Goal: Task Accomplishment & Management: Complete application form

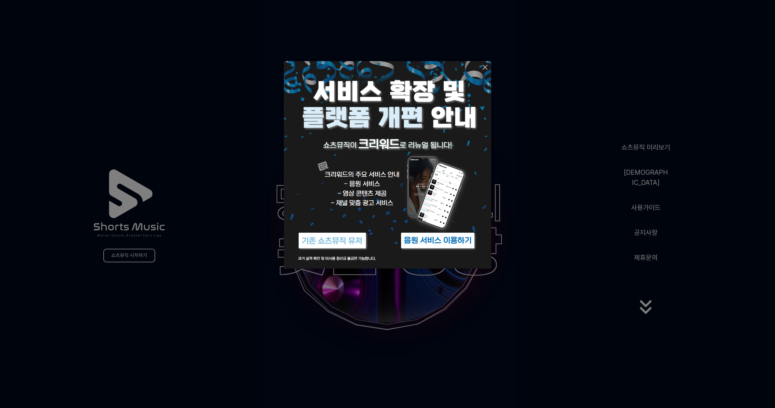
click at [485, 65] on icon at bounding box center [484, 67] width 7 height 7
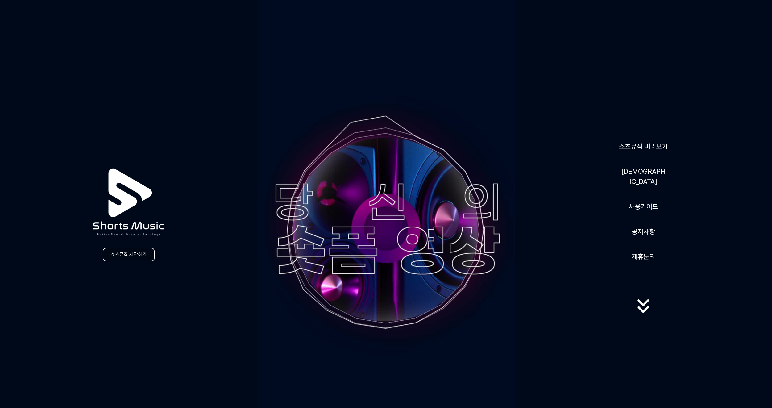
click at [126, 258] on link "쇼츠뮤직 시작하기" at bounding box center [129, 255] width 52 height 14
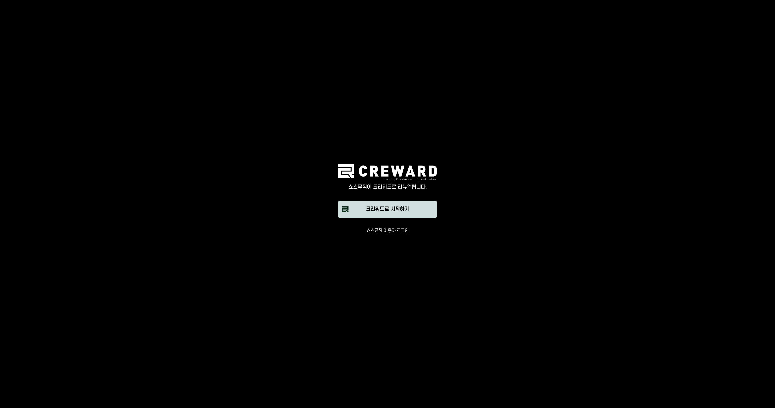
click at [383, 210] on div "크리워드로 시작하기" at bounding box center [387, 208] width 43 height 7
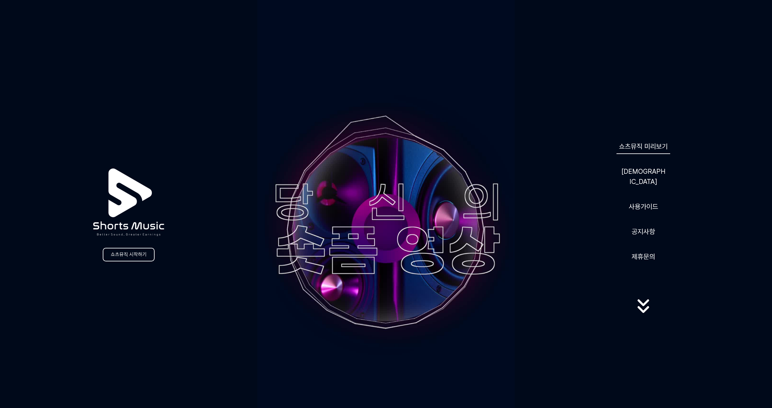
click at [648, 151] on link "쇼츠뮤직 미리보기" at bounding box center [643, 146] width 54 height 15
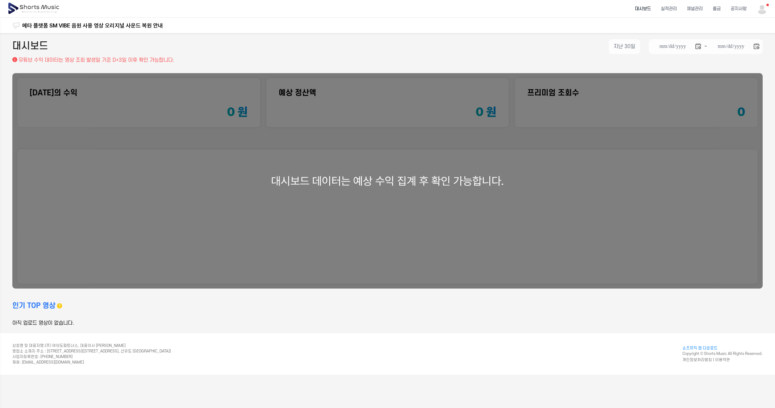
drag, startPoint x: 436, startPoint y: 50, endPoint x: 388, endPoint y: 51, distance: 47.8
click at [434, 50] on div "**********" at bounding box center [387, 47] width 750 height 17
drag, startPoint x: 523, startPoint y: 336, endPoint x: 498, endPoint y: 325, distance: 27.5
click at [525, 335] on footer "상호명 및 대표자명 : (주) 여의도파트너스, 대표이사 정종룡 영업소 소재지 주소 : 서울특별시 영등포구 양평로 157, 606호(양평동5가,…" at bounding box center [387, 354] width 775 height 42
click at [388, 180] on div "대시보드 데이터는 예상 수익 집계 후 확인 가능합니다." at bounding box center [387, 180] width 750 height 215
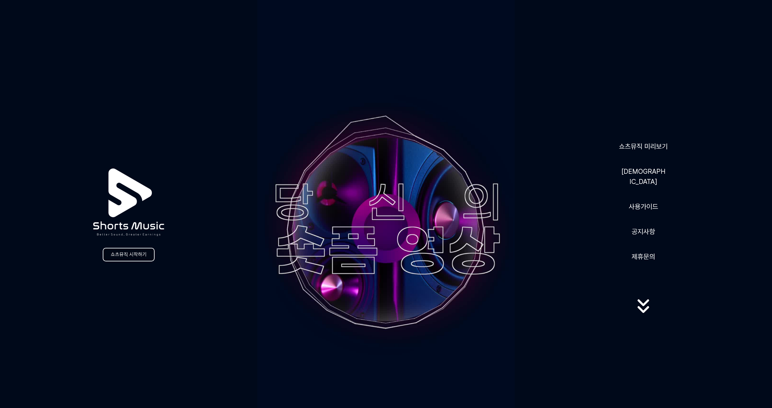
click at [124, 255] on link "쇼츠뮤직 시작하기" at bounding box center [129, 255] width 52 height 14
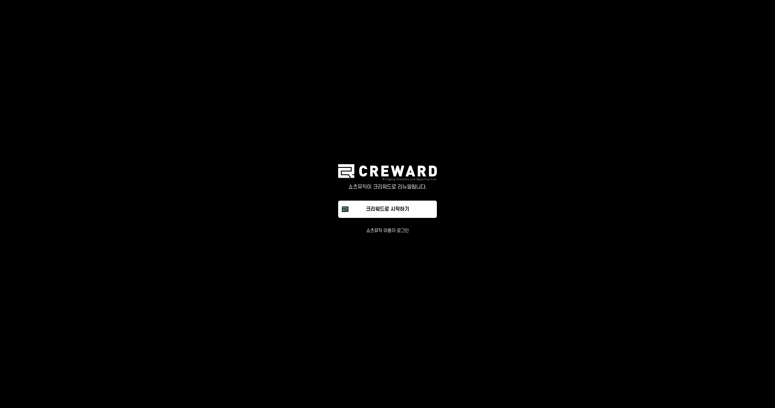
click at [377, 167] on img at bounding box center [387, 172] width 99 height 16
drag, startPoint x: 405, startPoint y: 178, endPoint x: 402, endPoint y: 181, distance: 3.7
click at [404, 179] on img at bounding box center [387, 172] width 99 height 16
drag, startPoint x: 402, startPoint y: 181, endPoint x: 398, endPoint y: 183, distance: 4.4
click at [398, 183] on div "쇼츠뮤직이 크리워드로 리뉴얼됩니다." at bounding box center [387, 182] width 99 height 36
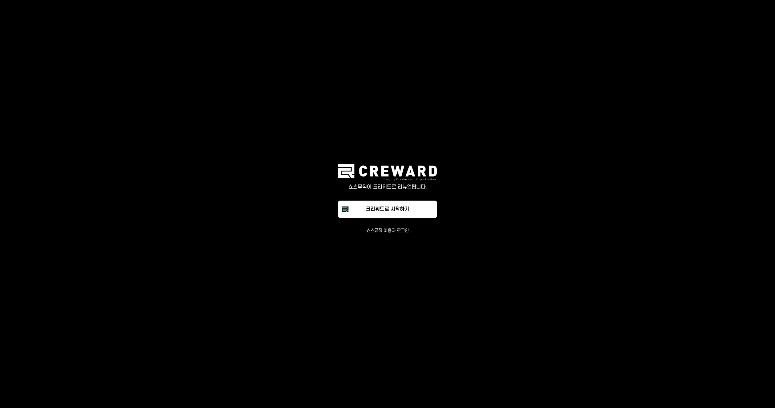
drag, startPoint x: 398, startPoint y: 183, endPoint x: 395, endPoint y: 185, distance: 3.3
click at [395, 185] on p "쇼츠뮤직이 크리워드로 리뉴얼됩니다." at bounding box center [387, 186] width 99 height 7
click at [384, 229] on button "쇼츠뮤직 이용자 로그인" at bounding box center [387, 231] width 43 height 6
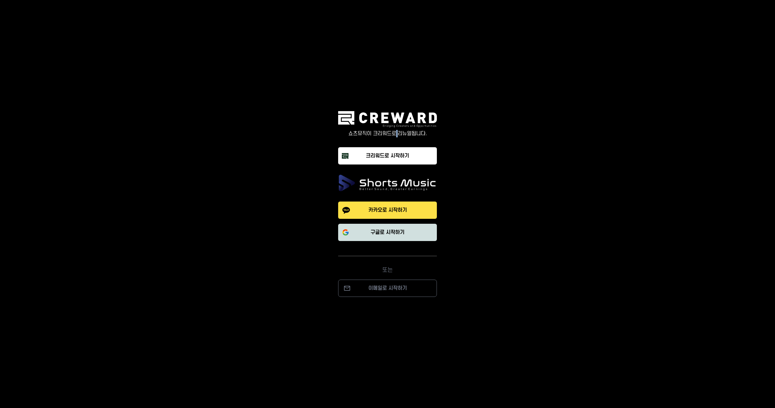
click at [388, 234] on p "구글로 시작하기" at bounding box center [387, 231] width 34 height 7
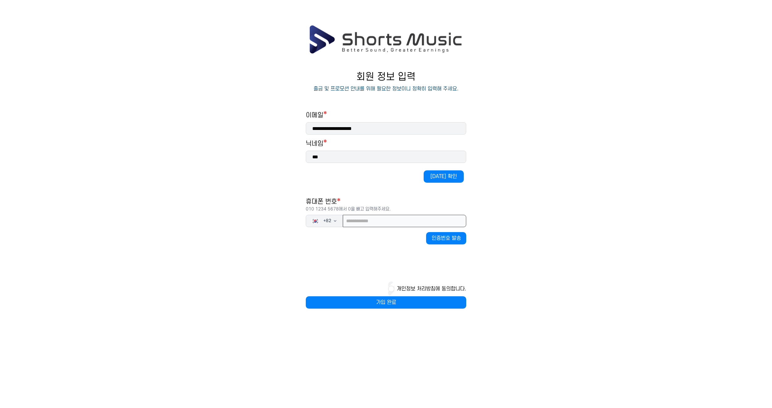
click at [362, 222] on input "tel" at bounding box center [404, 221] width 123 height 12
type input "**********"
click at [393, 288] on div "개인정보 처리방침에 동의합니다." at bounding box center [386, 288] width 160 height 15
click at [391, 289] on div "개인정보 처리방침에 동의합니다." at bounding box center [386, 288] width 160 height 15
click at [454, 235] on button "인증번호 발송" at bounding box center [446, 238] width 40 height 12
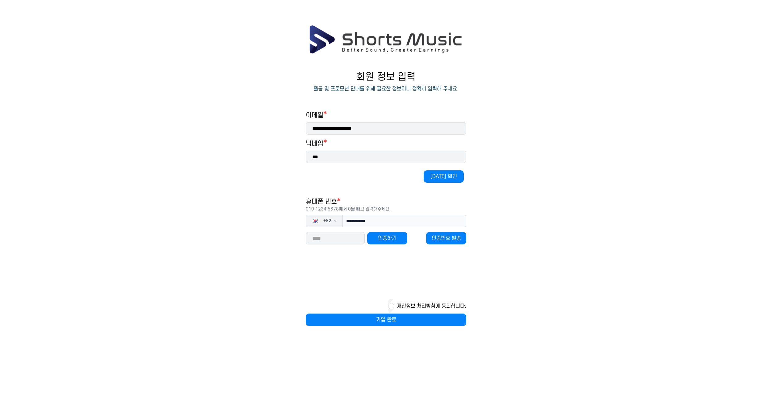
click at [339, 240] on input "number" at bounding box center [335, 238] width 59 height 12
type input "*****"
click at [383, 318] on button "가입 완료" at bounding box center [386, 319] width 160 height 12
click at [386, 243] on button "인증하기" at bounding box center [387, 238] width 40 height 12
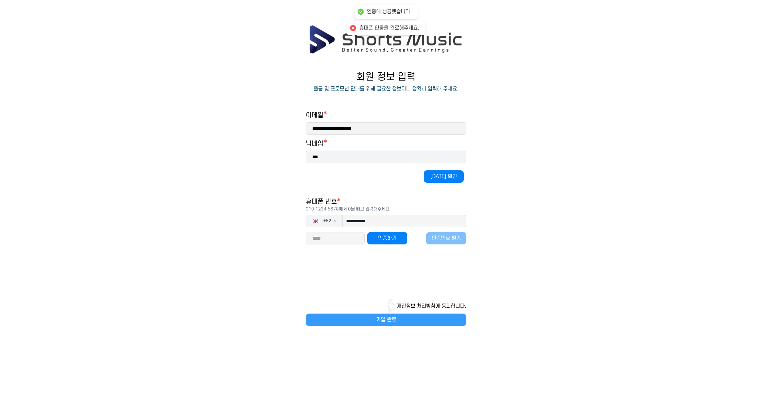
click at [377, 319] on button "가입 완료" at bounding box center [386, 319] width 160 height 12
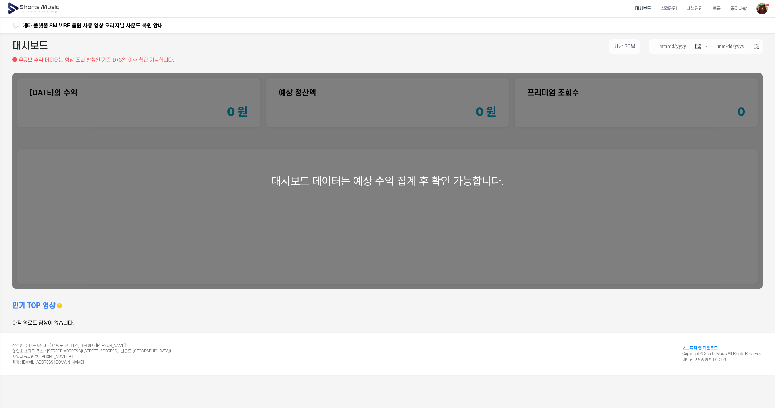
click at [247, 41] on div "**********" at bounding box center [387, 47] width 750 height 17
click at [401, 183] on div "대시보드 데이터는 예상 수익 집계 후 확인 가능합니다." at bounding box center [387, 180] width 750 height 215
click at [644, 8] on li "대시보드" at bounding box center [643, 9] width 26 height 16
click at [670, 10] on li "실적관리" at bounding box center [669, 9] width 26 height 16
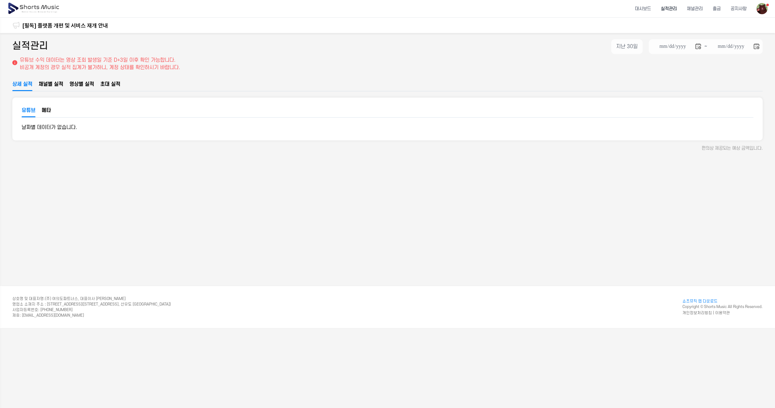
click at [41, 9] on img at bounding box center [33, 8] width 53 height 17
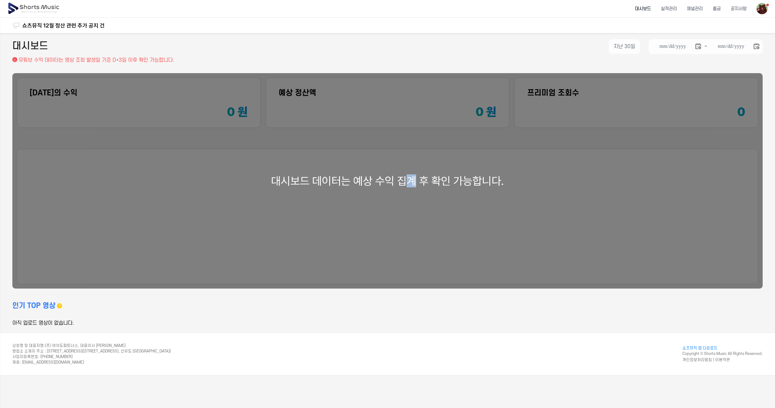
click at [414, 185] on div "대시보드 데이터는 예상 수익 집계 후 확인 가능합니다." at bounding box center [387, 180] width 750 height 215
click at [693, 11] on li "채널관리" at bounding box center [694, 9] width 26 height 16
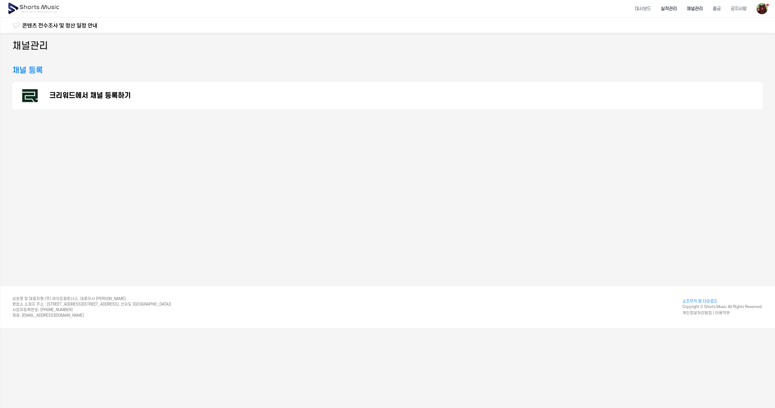
click at [671, 11] on li "실적관리" at bounding box center [669, 9] width 26 height 16
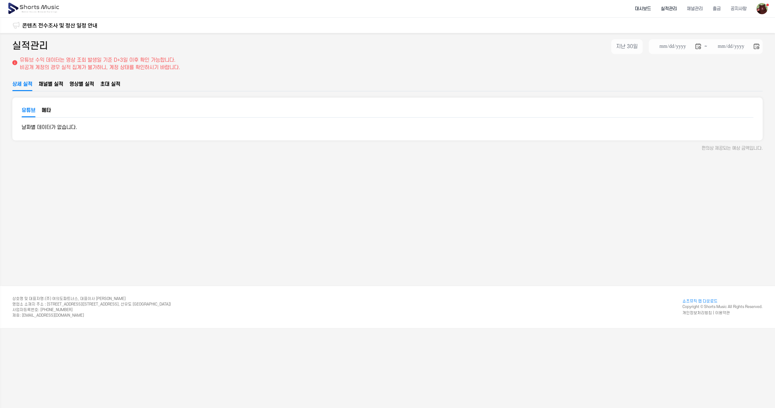
click at [644, 10] on li "대시보드" at bounding box center [643, 9] width 26 height 16
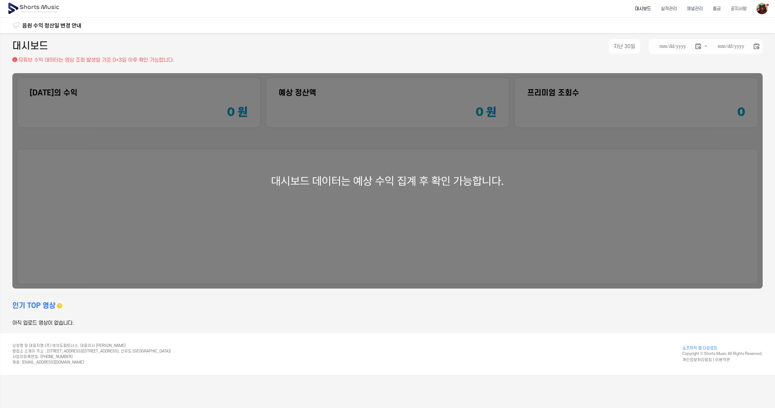
click at [14, 7] on img at bounding box center [33, 8] width 53 height 17
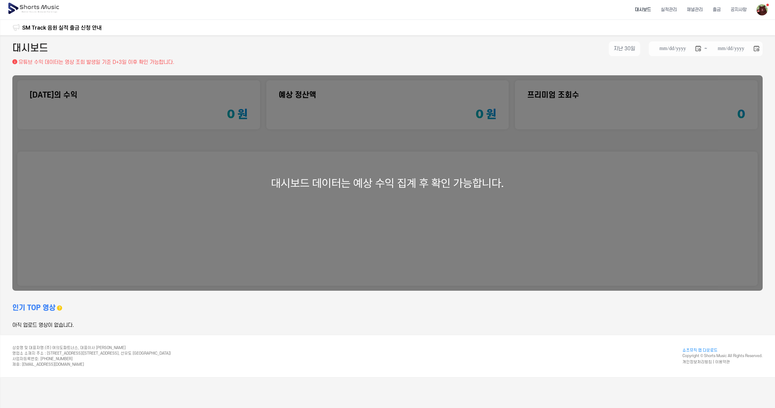
click at [51, 8] on img at bounding box center [33, 8] width 53 height 17
click at [641, 10] on li "대시보드" at bounding box center [643, 10] width 26 height 16
click at [59, 309] on icon "button" at bounding box center [59, 307] width 5 height 5
click at [37, 309] on h3 "인기 TOP 영상" at bounding box center [33, 308] width 43 height 10
click at [5, 26] on div "콘텐츠 전수조사 및 정산 일정 안내 음원 수익 정산일 변경 안내 메타 플랫폼 정산 안내 메타 플랫폼 SM VIBE 음원 사용 영상 오리지널 사…" at bounding box center [387, 27] width 775 height 15
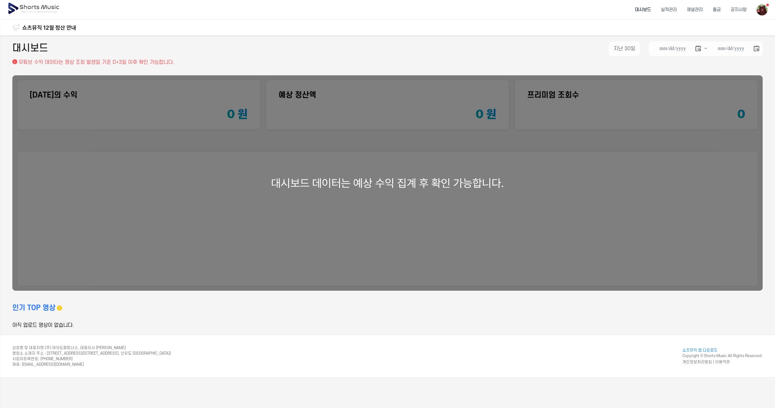
click at [4, 8] on header "대시보드 실적관리 채널관리 출금 공지사항" at bounding box center [387, 10] width 775 height 20
drag, startPoint x: 127, startPoint y: 61, endPoint x: 120, endPoint y: 61, distance: 7.1
click at [120, 61] on p "유튜브 수익 데이터는 영상 조회 발생일 기준 D+3일 이후 확인 가능합니다." at bounding box center [97, 62] width 156 height 7
drag, startPoint x: 120, startPoint y: 61, endPoint x: 432, endPoint y: 61, distance: 312.1
click at [429, 60] on div "**********" at bounding box center [387, 53] width 750 height 25
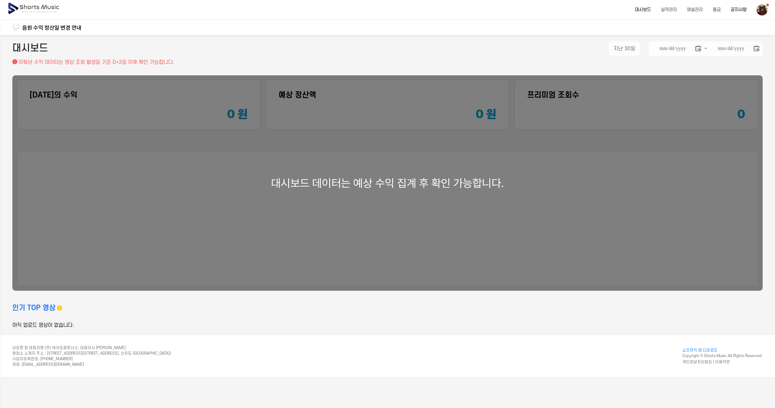
click at [737, 9] on li "공지사항" at bounding box center [738, 10] width 26 height 16
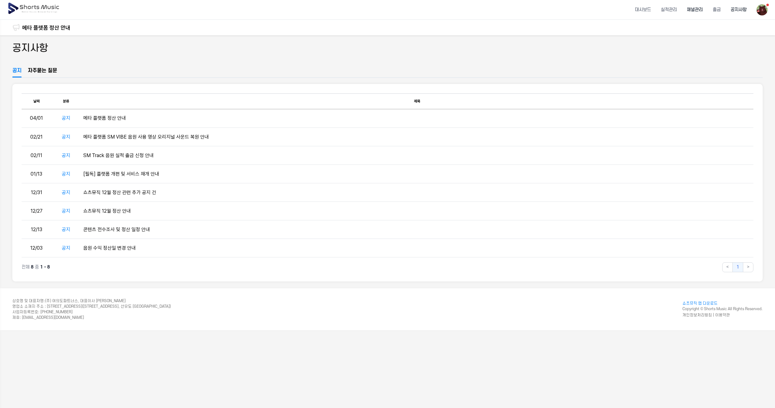
click at [695, 7] on li "채널관리" at bounding box center [694, 10] width 26 height 16
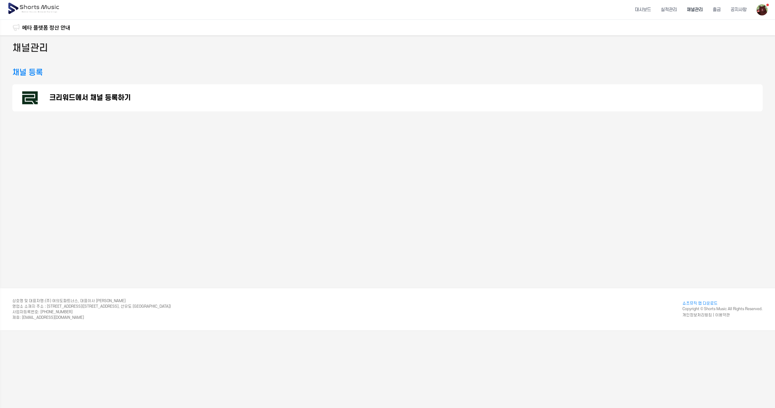
click at [691, 8] on li "채널관리" at bounding box center [694, 10] width 26 height 16
click at [671, 8] on li "실적관리" at bounding box center [669, 10] width 26 height 16
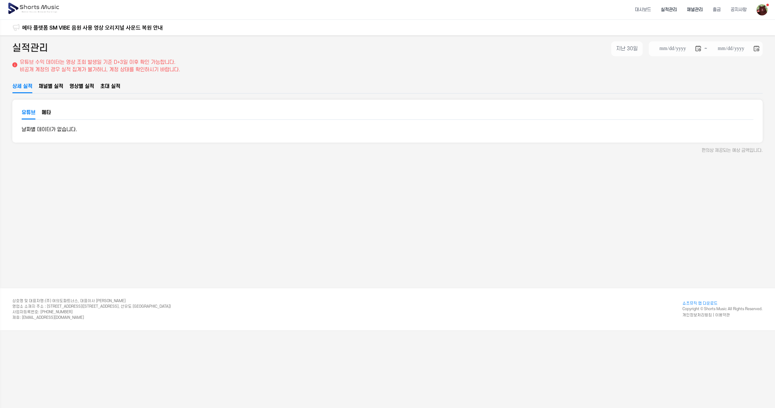
click at [690, 8] on li "채널관리" at bounding box center [694, 10] width 26 height 16
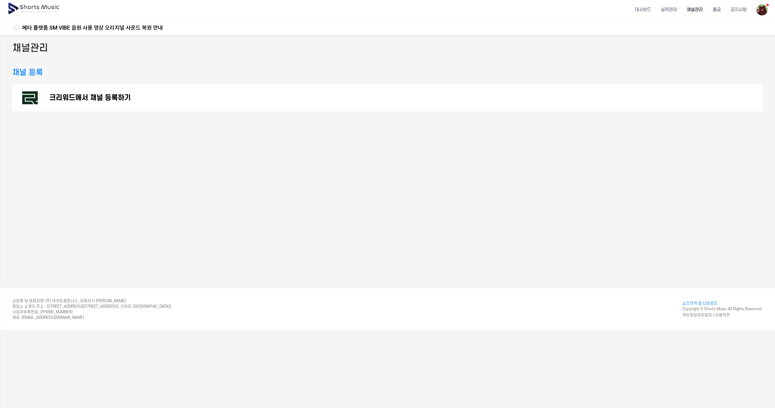
click at [105, 97] on p "크리워드에서 채널 등록하기" at bounding box center [89, 97] width 81 height 7
click at [34, 74] on h3 "채널 등록" at bounding box center [27, 72] width 31 height 11
click at [77, 100] on p "크리워드에서 채널 등록하기" at bounding box center [89, 97] width 81 height 7
click at [16, 27] on img at bounding box center [15, 27] width 7 height 7
click at [38, 72] on h3 "채널 등록" at bounding box center [27, 72] width 31 height 11
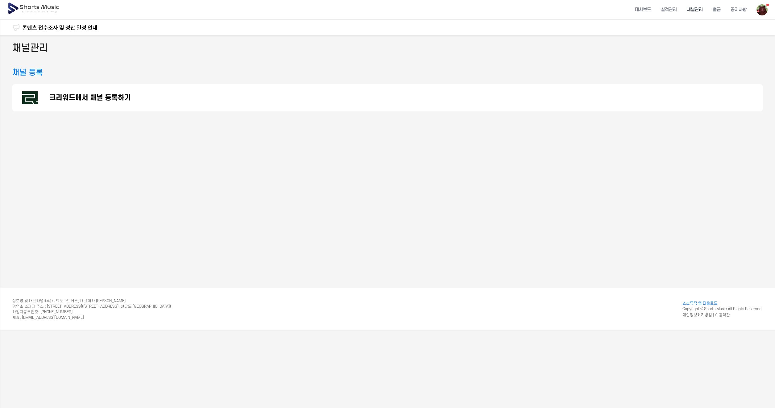
click at [19, 28] on img at bounding box center [15, 27] width 7 height 7
click at [56, 28] on link "콘텐츠 전수조사 및 정산 일정 안내" at bounding box center [59, 27] width 75 height 8
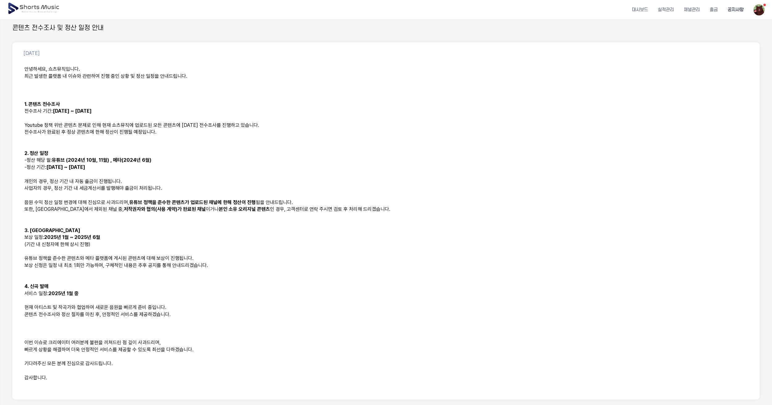
scroll to position [93, 0]
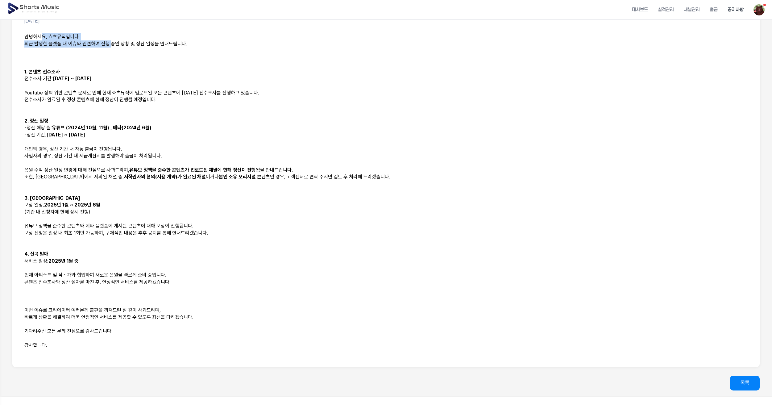
drag, startPoint x: 67, startPoint y: 39, endPoint x: 109, endPoint y: 47, distance: 42.2
click at [109, 47] on div "안녕하세요, 쇼츠뮤직입니다. 최근 발생한 플랫폼 내 이슈와 관련하여 진행 중인 상황 및 정산 일정을 안내드립니다. 1. 콘텐츠 전수조사 전수조…" at bounding box center [386, 195] width 732 height 330
drag, startPoint x: 109, startPoint y: 47, endPoint x: 147, endPoint y: 58, distance: 40.1
click at [157, 59] on p at bounding box center [385, 57] width 723 height 7
drag, startPoint x: 119, startPoint y: 76, endPoint x: 158, endPoint y: 77, distance: 38.6
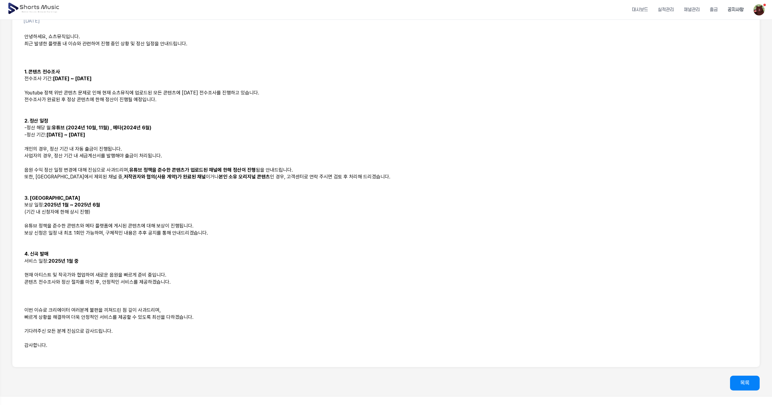
click at [158, 77] on p "전수조사 기간: [DATE] ~ [DATE]" at bounding box center [385, 78] width 723 height 7
click at [104, 109] on p at bounding box center [385, 106] width 723 height 7
drag, startPoint x: 43, startPoint y: 154, endPoint x: 179, endPoint y: 153, distance: 136.0
click at [179, 153] on p "사업자의 경우, 정산 기간 내 세금계산서를 발행해야 출금이 처리됩니다." at bounding box center [385, 155] width 723 height 7
click at [126, 187] on p at bounding box center [385, 190] width 723 height 7
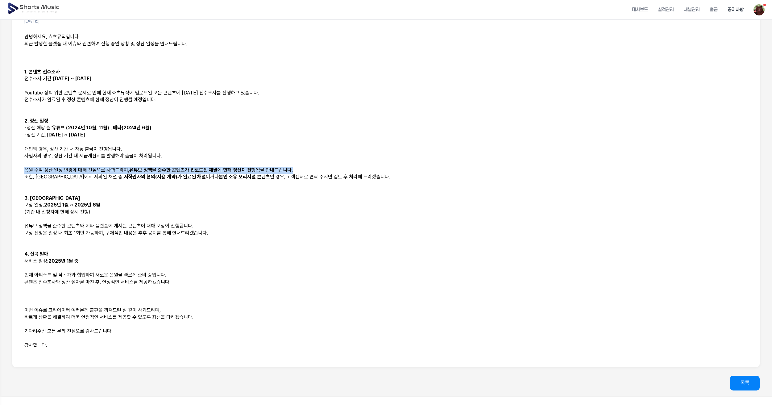
drag, startPoint x: 27, startPoint y: 169, endPoint x: 320, endPoint y: 167, distance: 293.3
click at [320, 167] on p "음원 수익 정산 일정 변경에 대해 진심으로 사과드리며, 유튜브 정책을 준수한 콘텐츠가 업로드된 채널에 한해 정산이 진행 됨을 안내드립니다." at bounding box center [385, 170] width 723 height 7
drag, startPoint x: 33, startPoint y: 175, endPoint x: 158, endPoint y: 180, distance: 125.0
click at [158, 180] on p "또한, 정산에서 제외된 채널 중, 저작권자와 협의(사용 계약)가 완료된 채널 이거나 본인 소유 오리지널 콘텐츠 인 경우, 고객센터로 연락 주시…" at bounding box center [385, 176] width 723 height 7
drag, startPoint x: 158, startPoint y: 180, endPoint x: 166, endPoint y: 187, distance: 10.7
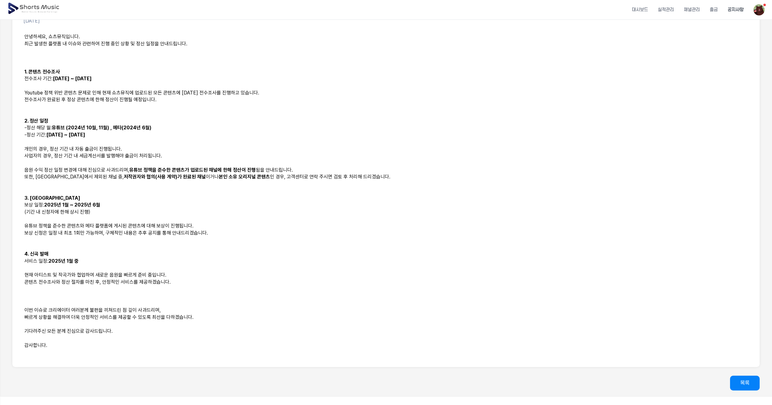
click at [166, 187] on p at bounding box center [385, 190] width 723 height 7
drag, startPoint x: 28, startPoint y: 224, endPoint x: 210, endPoint y: 232, distance: 182.1
click at [210, 232] on div "안녕하세요, 쇼츠뮤직입니다. 최근 발생한 플랫폼 내 이슈와 관련하여 진행 중인 상황 및 정산 일정을 안내드립니다. 1. 콘텐츠 전수조사 전수조…" at bounding box center [386, 195] width 732 height 330
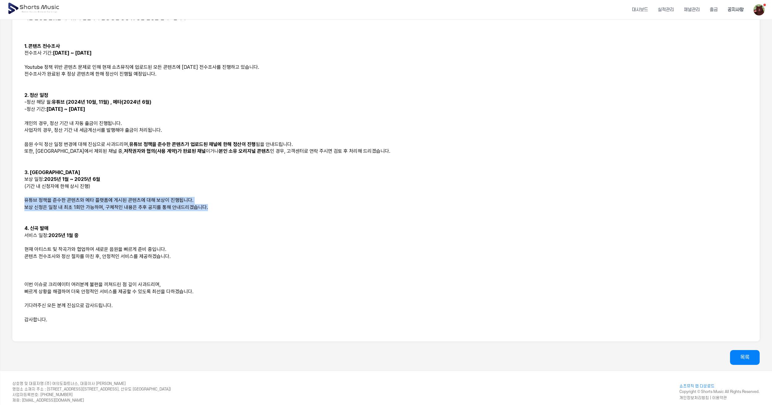
scroll to position [123, 0]
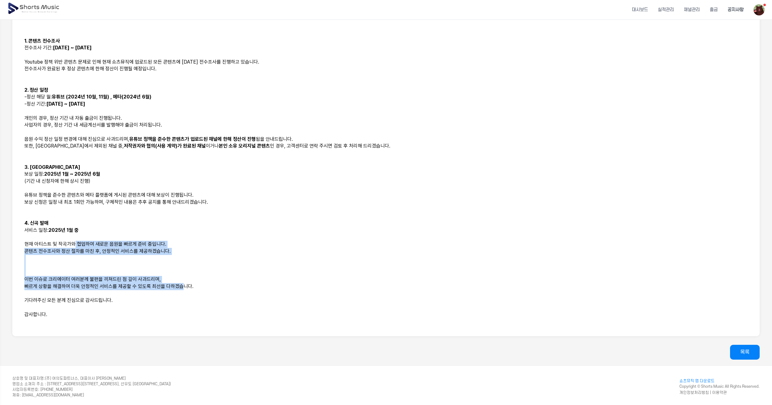
drag, startPoint x: 79, startPoint y: 243, endPoint x: 182, endPoint y: 290, distance: 112.9
click at [182, 290] on div "안녕하세요, 쇼츠뮤직입니다. 최근 발생한 플랫폼 내 이슈와 관련하여 진행 중인 상황 및 정산 일정을 안내드립니다. 1. 콘텐츠 전수조사 전수조…" at bounding box center [386, 164] width 732 height 330
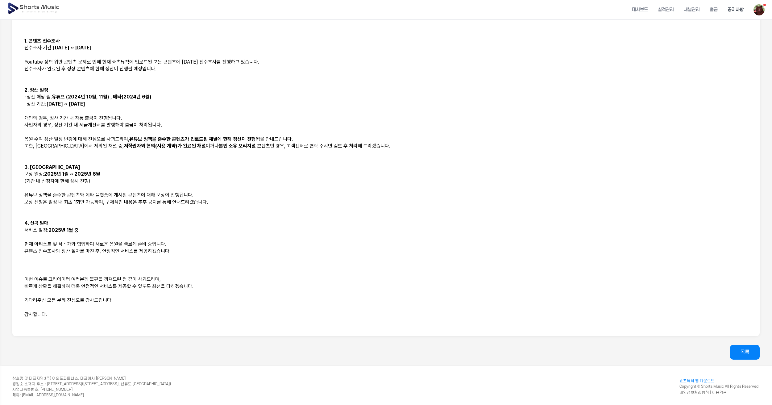
drag, startPoint x: 182, startPoint y: 290, endPoint x: 174, endPoint y: 308, distance: 20.2
click at [174, 308] on p at bounding box center [385, 307] width 723 height 7
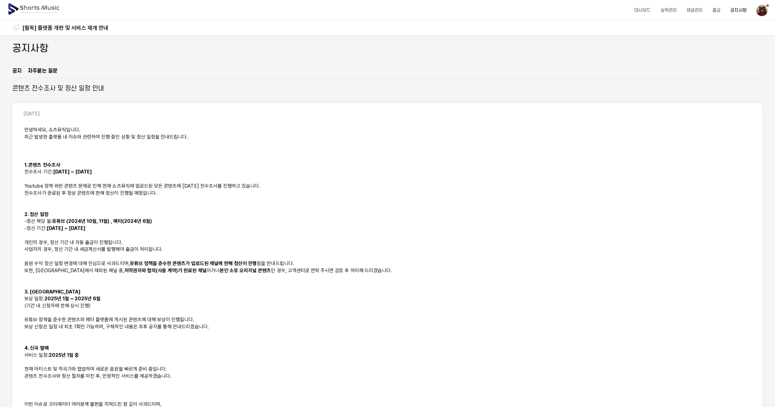
scroll to position [0, 0]
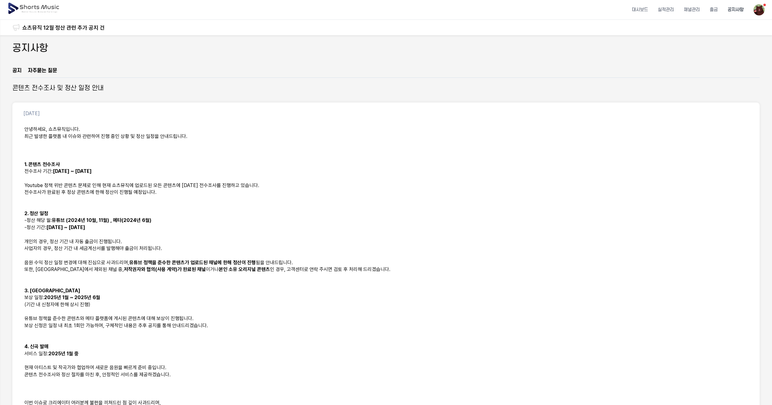
click at [19, 71] on link "공지" at bounding box center [16, 72] width 9 height 10
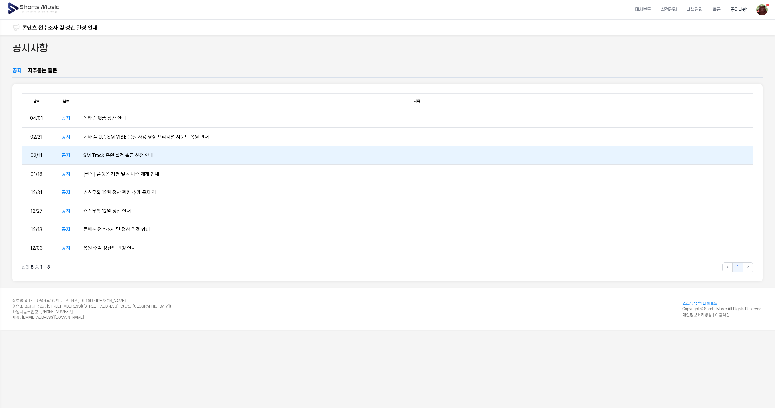
click at [128, 155] on td "SM Track 음원 실적 출금 신청 안내" at bounding box center [417, 155] width 672 height 19
